Goal: Find specific page/section: Find specific page/section

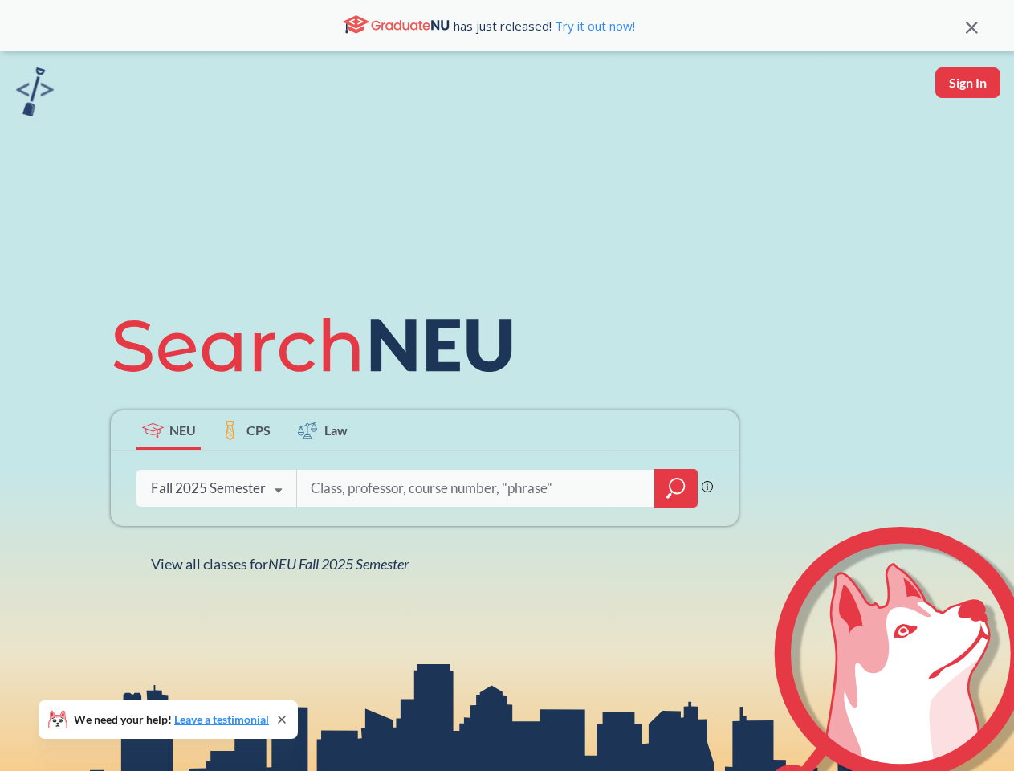
click at [507, 385] on icon at bounding box center [320, 345] width 418 height 90
click at [972, 26] on icon at bounding box center [972, 28] width 12 height 12
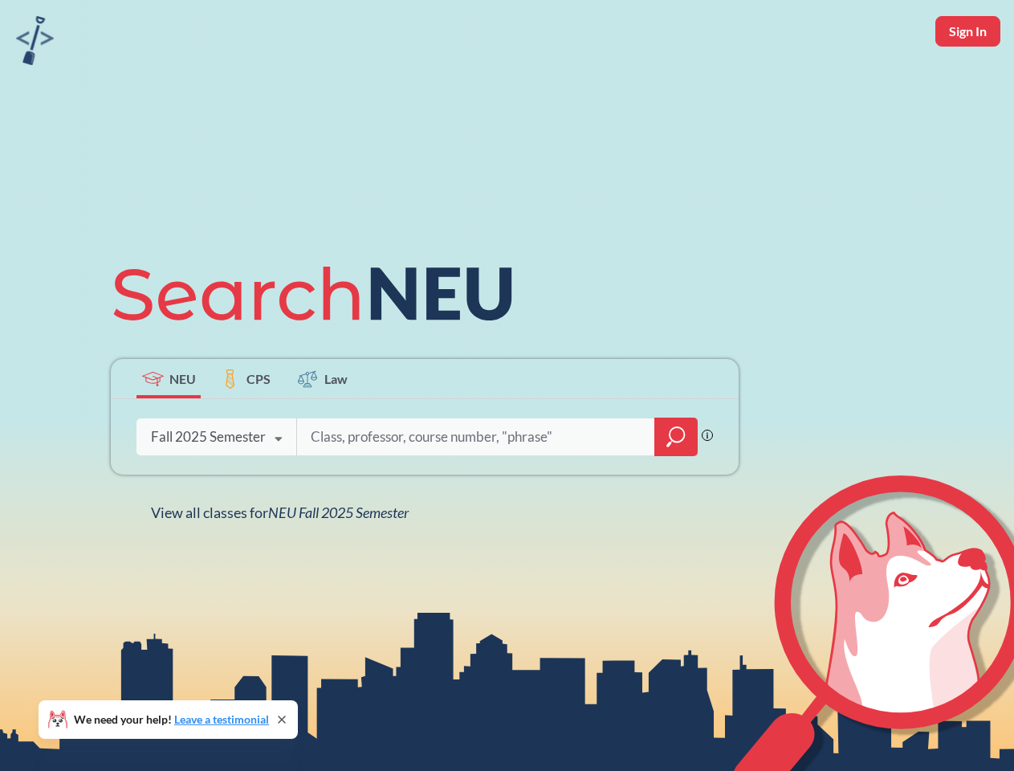
click at [968, 83] on div "NEU CPS Law Phrase search guarantees the exact search appears in the results. E…" at bounding box center [507, 385] width 1014 height 771
click at [169, 430] on div "Fall 2025 Semester" at bounding box center [208, 437] width 115 height 18
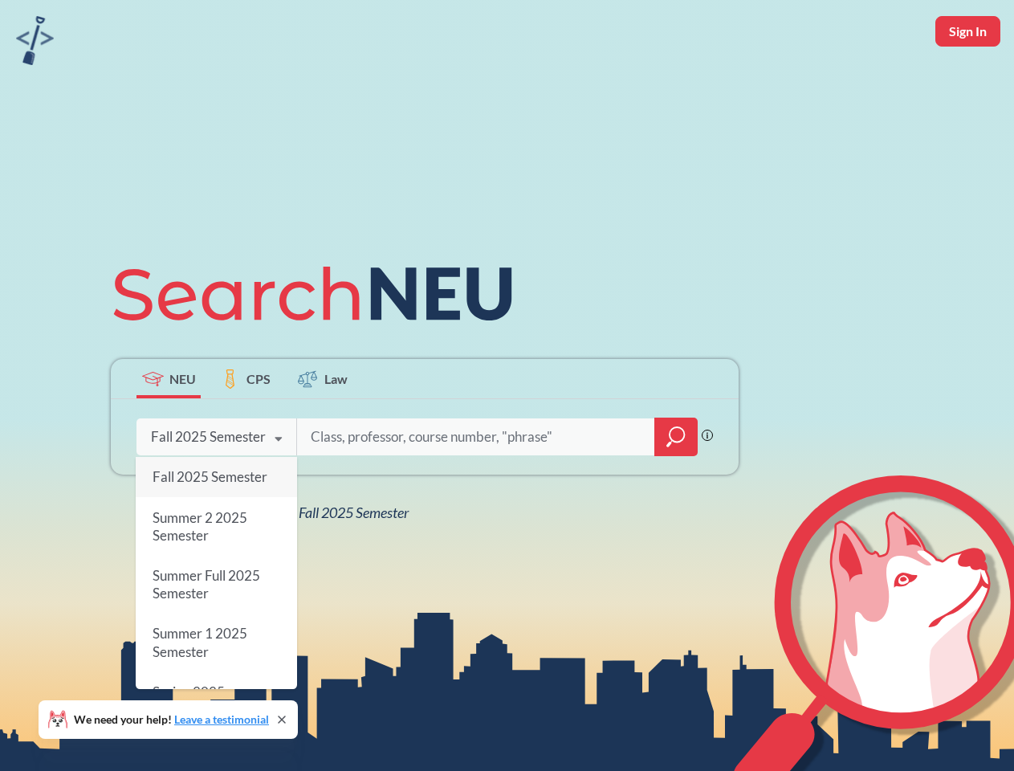
click at [246, 430] on div "Fall 2025 Semester" at bounding box center [208, 437] width 115 height 18
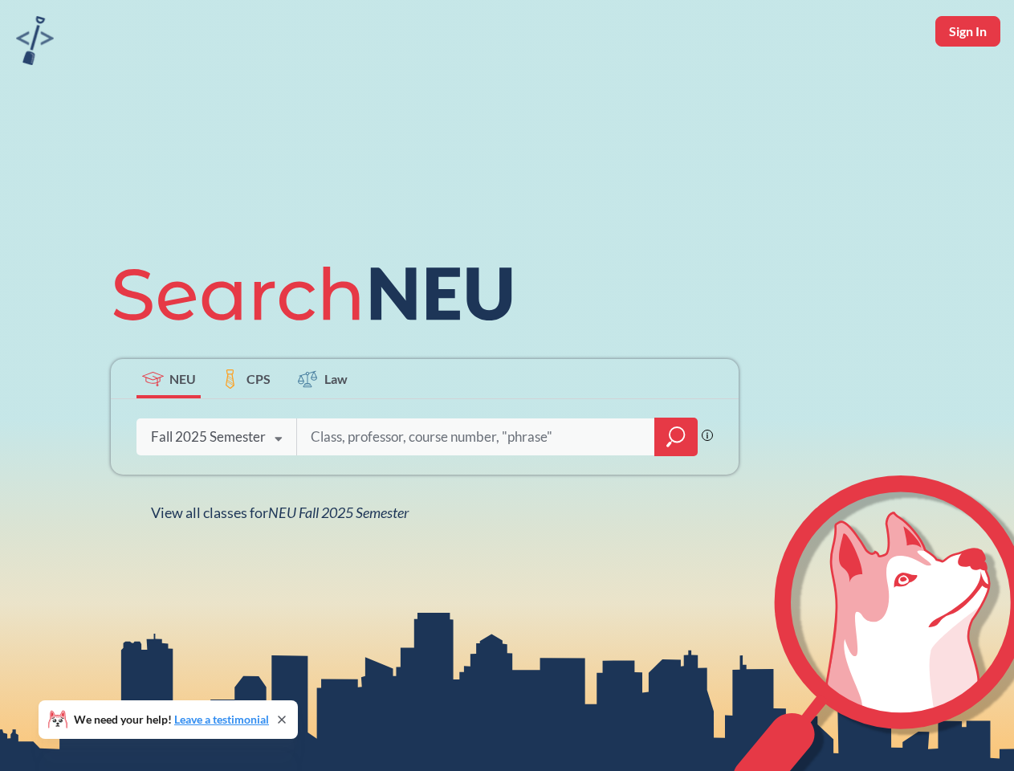
click at [323, 430] on input "search" at bounding box center [476, 437] width 334 height 34
click at [676, 488] on div "NEU CPS Law Phrase search guarantees the exact search appears in the results. E…" at bounding box center [424, 385] width 647 height 273
click at [216, 488] on div "NEU CPS Law Phrase search guarantees the exact search appears in the results. E…" at bounding box center [424, 385] width 647 height 273
click at [279, 491] on div "NEU CPS Law Phrase search guarantees the exact search appears in the results. E…" at bounding box center [424, 385] width 647 height 273
click at [284, 564] on div "NEU CPS Law Phrase search guarantees the exact search appears in the results. E…" at bounding box center [507, 385] width 1014 height 771
